Goal: Task Accomplishment & Management: Manage account settings

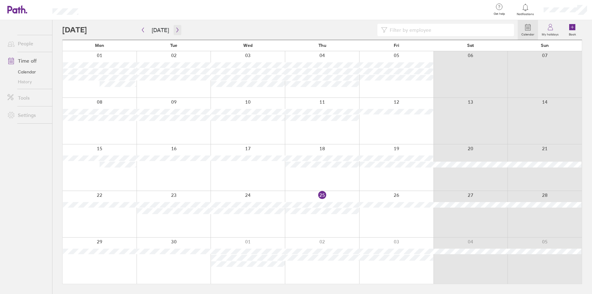
click at [175, 27] on icon "button" at bounding box center [177, 29] width 5 height 5
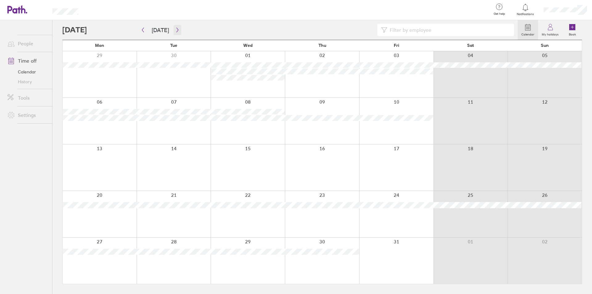
click at [175, 27] on icon "button" at bounding box center [177, 29] width 5 height 5
click at [141, 31] on icon "button" at bounding box center [143, 29] width 5 height 5
click at [176, 29] on icon "button" at bounding box center [177, 29] width 5 height 5
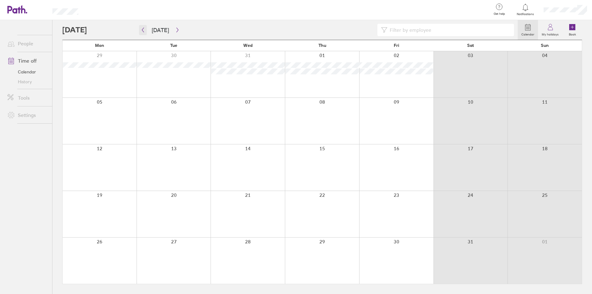
click at [143, 28] on icon "button" at bounding box center [143, 29] width 5 height 5
click at [175, 32] on icon "button" at bounding box center [177, 29] width 5 height 5
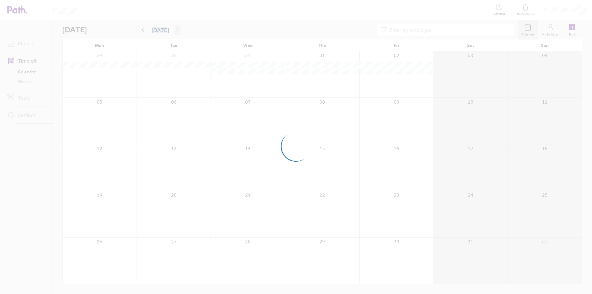
click at [175, 32] on div at bounding box center [296, 147] width 592 height 294
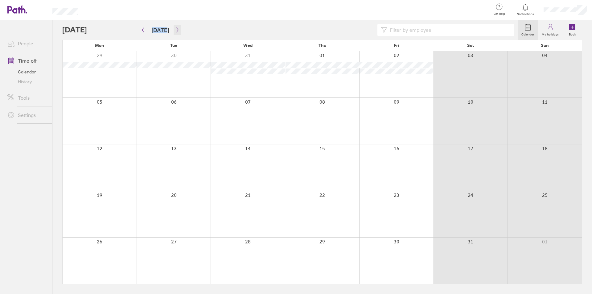
click at [175, 31] on icon "button" at bounding box center [177, 29] width 5 height 5
click at [175, 30] on icon "button" at bounding box center [177, 29] width 5 height 5
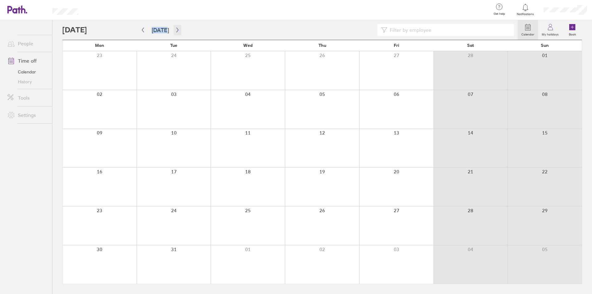
click at [175, 30] on icon "button" at bounding box center [177, 29] width 5 height 5
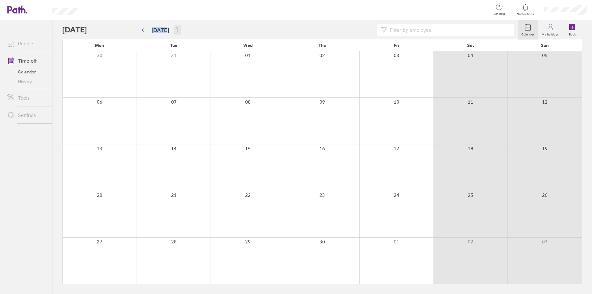
click at [175, 30] on icon "button" at bounding box center [177, 29] width 5 height 5
click at [175, 31] on icon "button" at bounding box center [177, 29] width 5 height 5
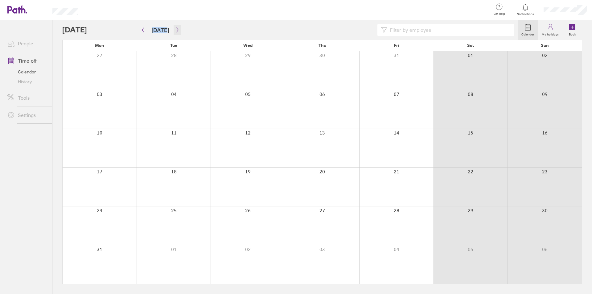
click at [175, 31] on icon "button" at bounding box center [177, 29] width 5 height 5
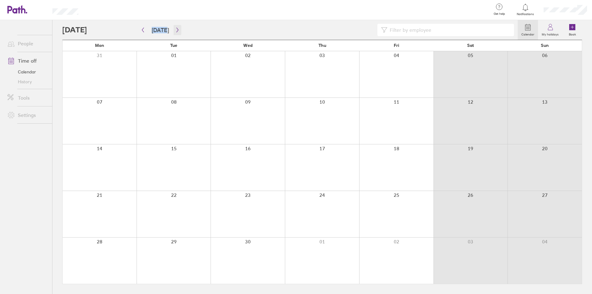
click at [175, 31] on icon "button" at bounding box center [177, 29] width 5 height 5
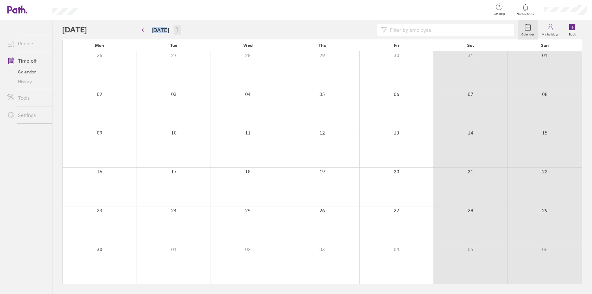
click at [175, 31] on icon "button" at bounding box center [177, 29] width 5 height 5
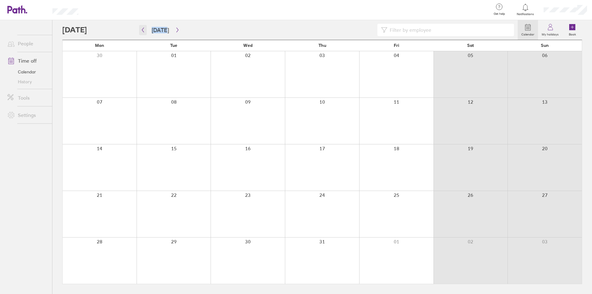
click at [145, 31] on icon "button" at bounding box center [143, 29] width 5 height 5
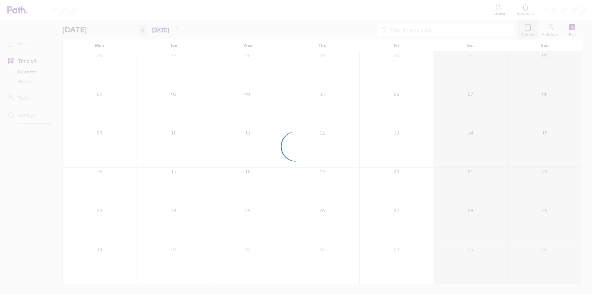
click at [145, 31] on div at bounding box center [296, 147] width 592 height 294
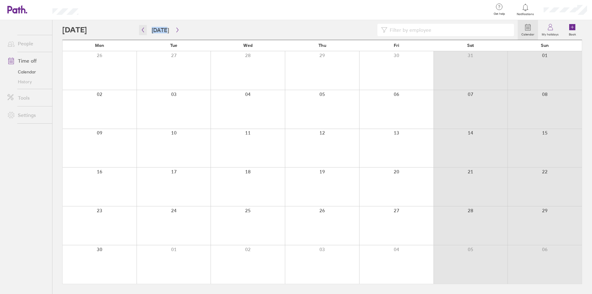
click at [143, 31] on icon "button" at bounding box center [143, 30] width 2 height 5
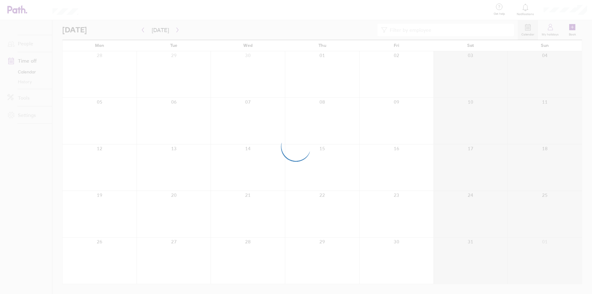
click at [143, 31] on div at bounding box center [296, 147] width 592 height 294
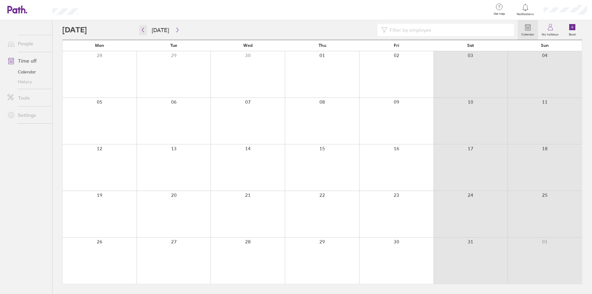
click at [143, 31] on icon "button" at bounding box center [143, 30] width 2 height 5
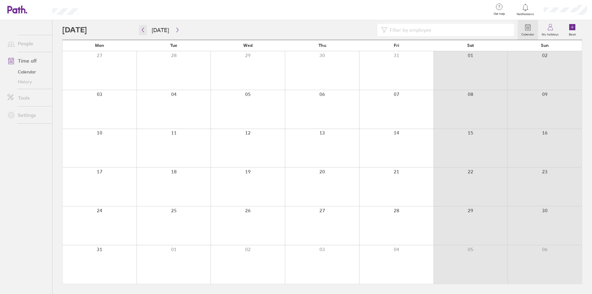
click at [143, 31] on icon "button" at bounding box center [143, 30] width 2 height 5
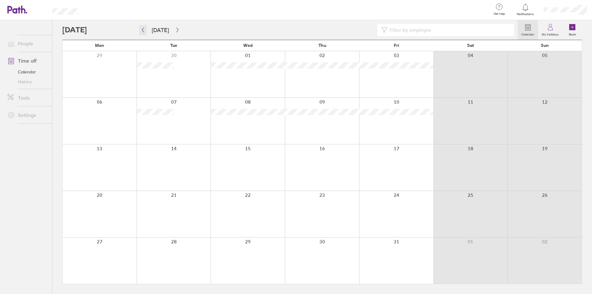
click at [143, 31] on icon "button" at bounding box center [143, 30] width 2 height 5
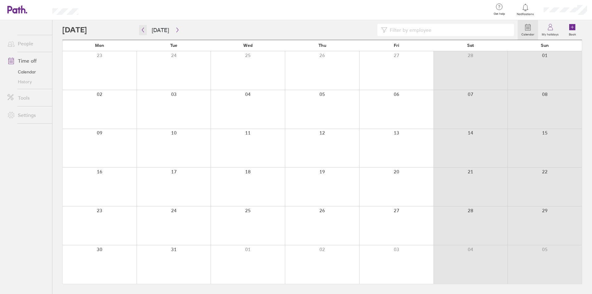
click at [143, 31] on icon "button" at bounding box center [143, 30] width 2 height 5
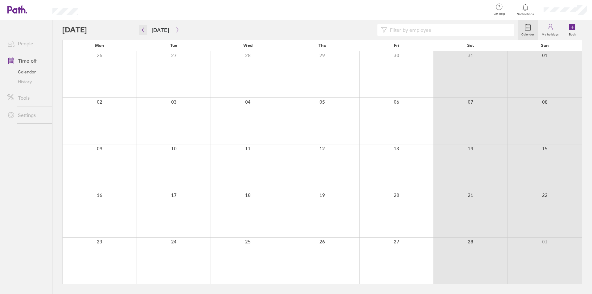
click at [143, 31] on icon "button" at bounding box center [143, 30] width 2 height 5
click at [166, 265] on div at bounding box center [174, 260] width 74 height 46
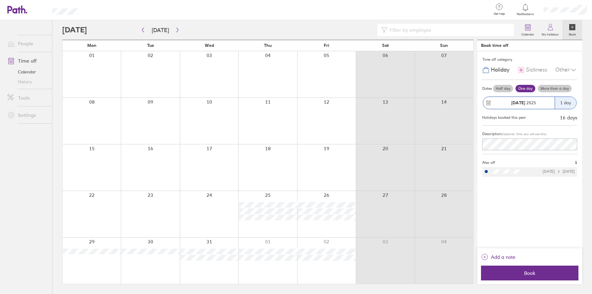
click at [503, 87] on label "Half day" at bounding box center [503, 88] width 20 height 7
click at [0, 0] on input "Half day" at bounding box center [0, 0] width 0 height 0
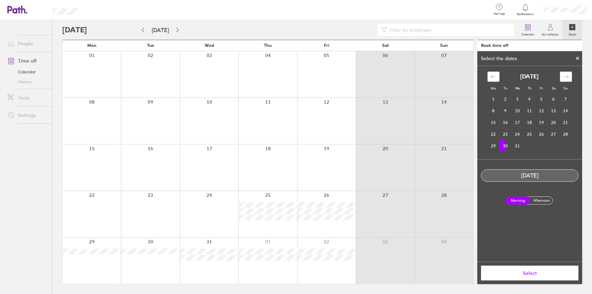
click at [521, 276] on span "Select" at bounding box center [529, 273] width 89 height 6
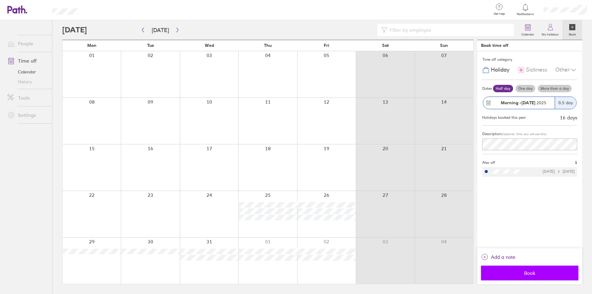
click at [517, 275] on span "Book" at bounding box center [529, 273] width 89 height 6
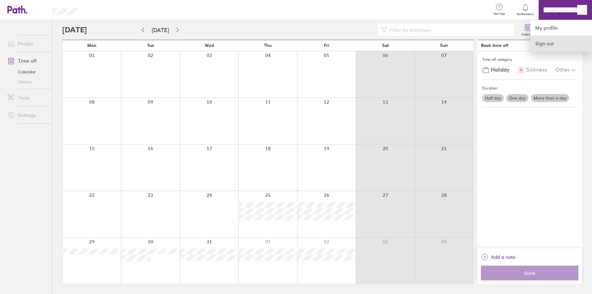
click at [548, 42] on link "Sign out" at bounding box center [561, 43] width 62 height 15
